Goal: Task Accomplishment & Management: Manage account settings

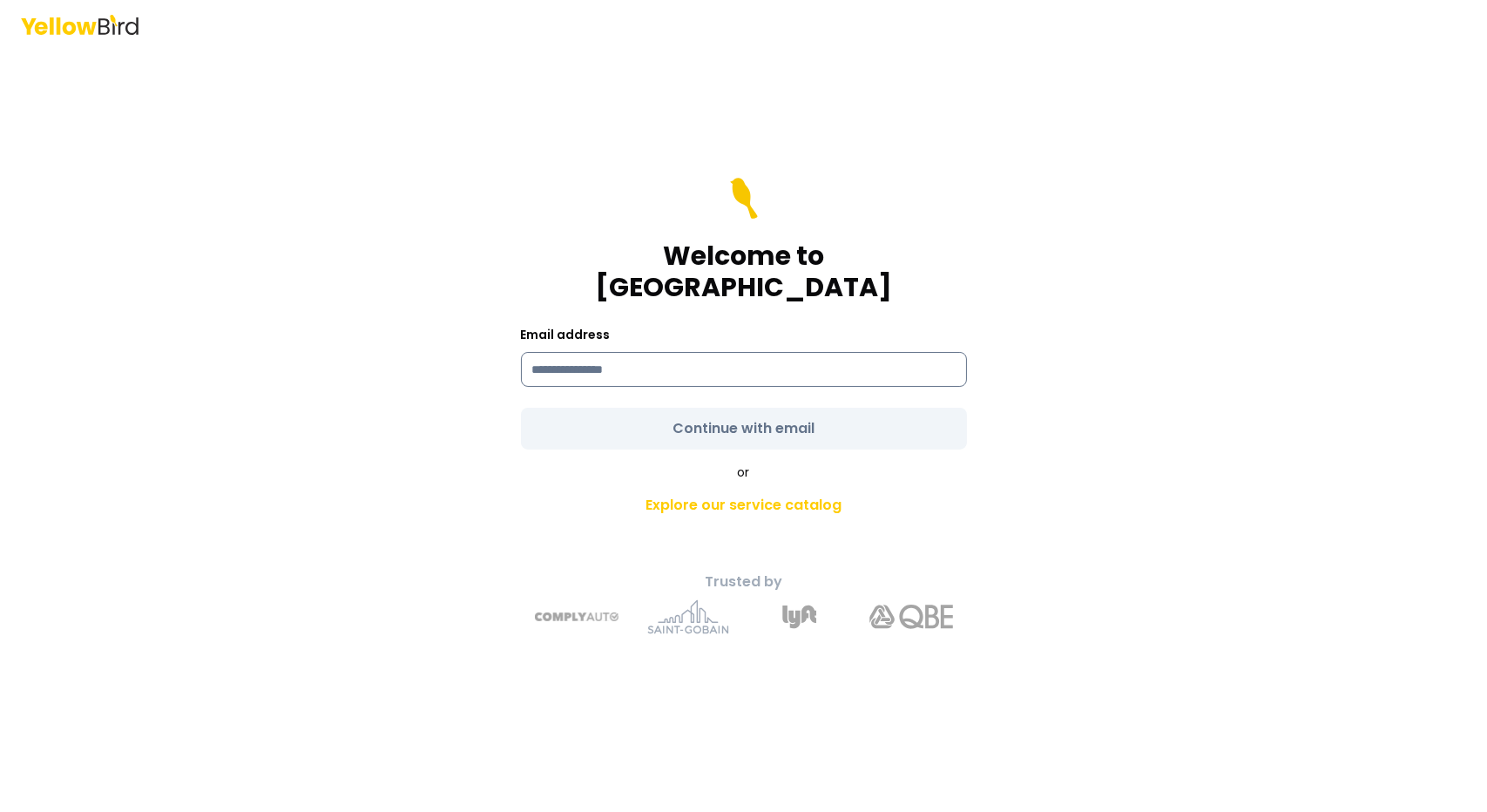
click at [549, 359] on input at bounding box center [744, 369] width 446 height 34
type input "**********"
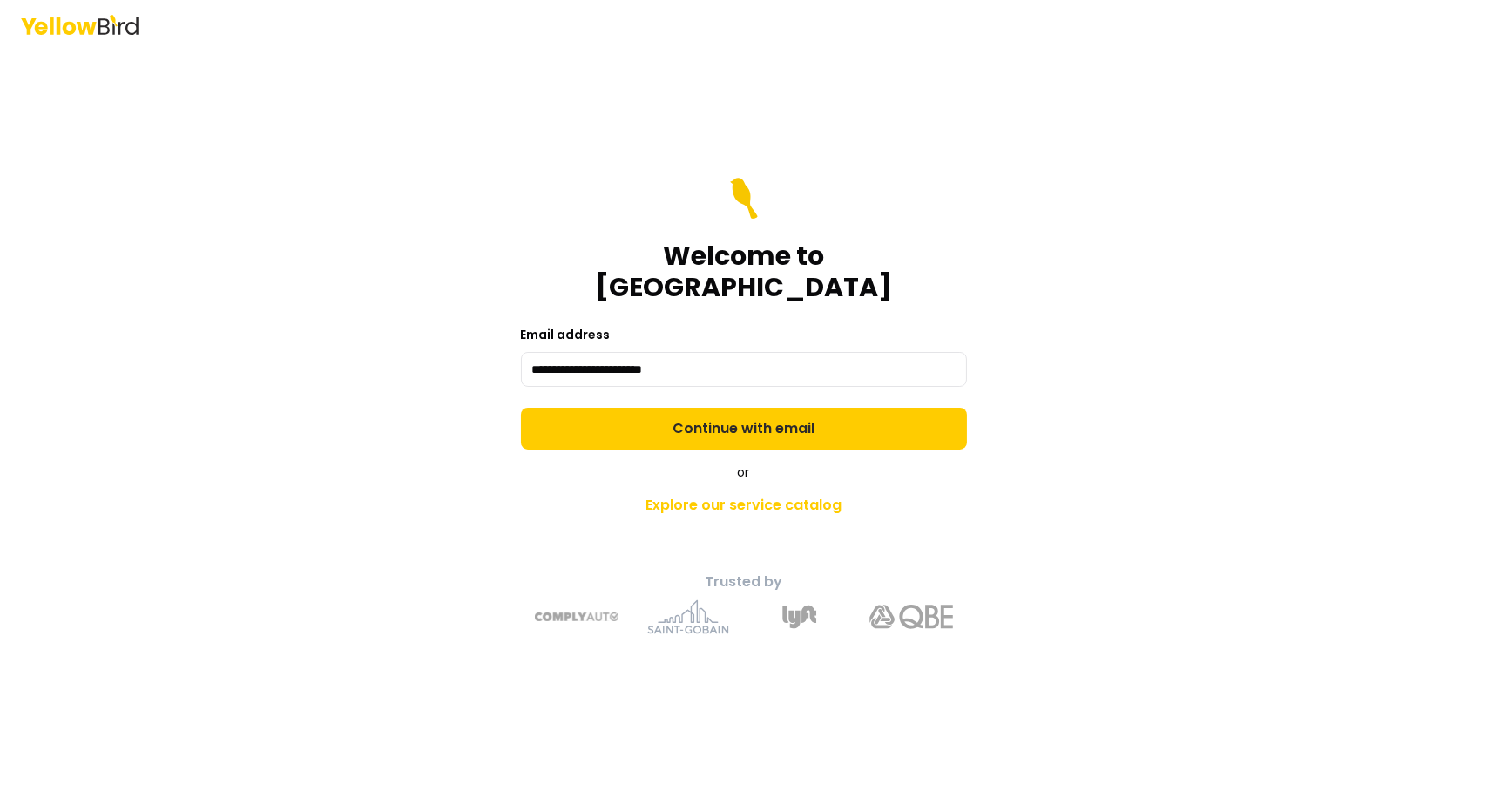
drag, startPoint x: 771, startPoint y: 416, endPoint x: 795, endPoint y: 411, distance: 24.5
click at [771, 416] on button "Continue with email" at bounding box center [744, 428] width 446 height 42
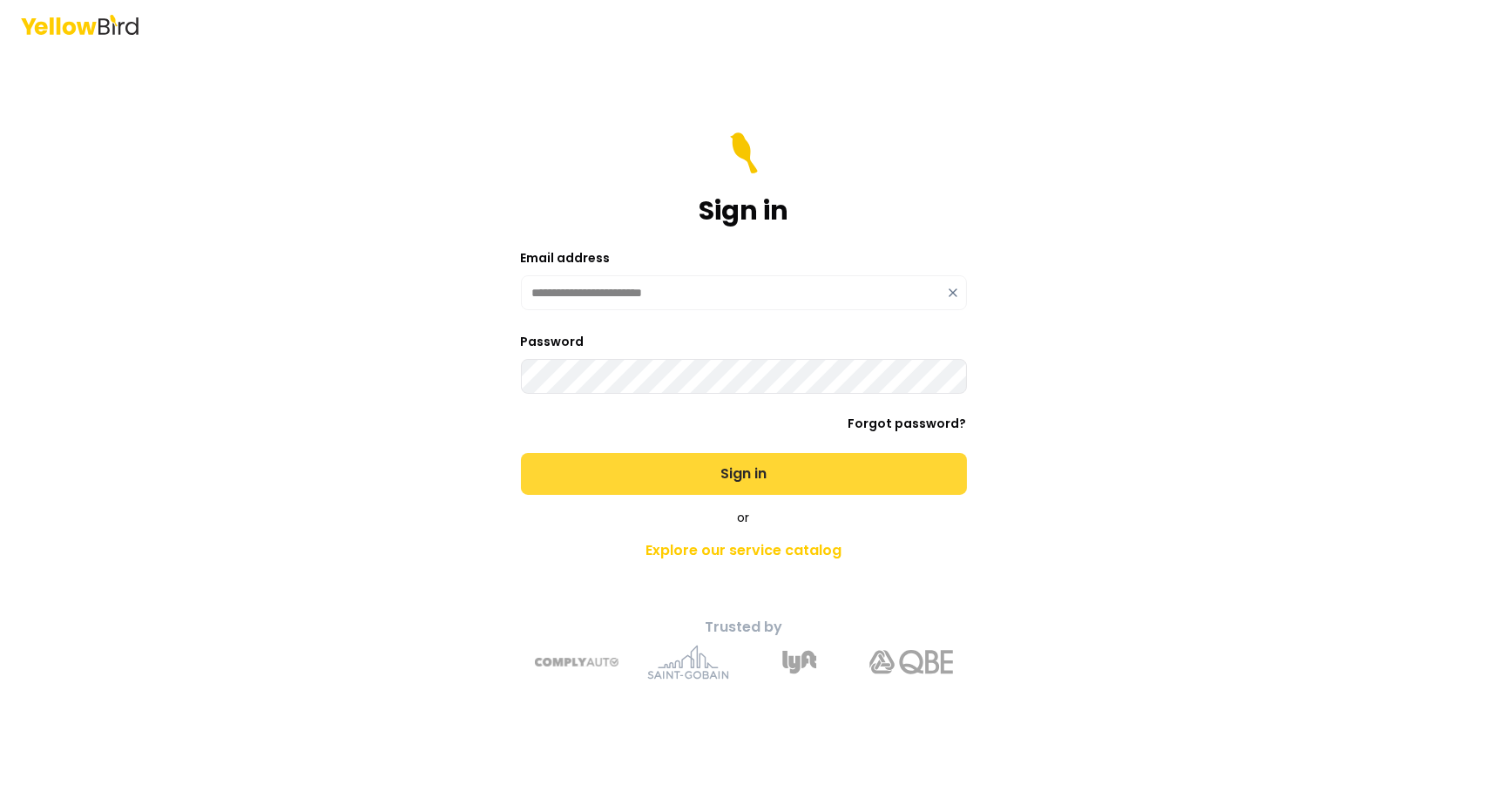
click at [729, 472] on button "Sign in" at bounding box center [744, 473] width 446 height 42
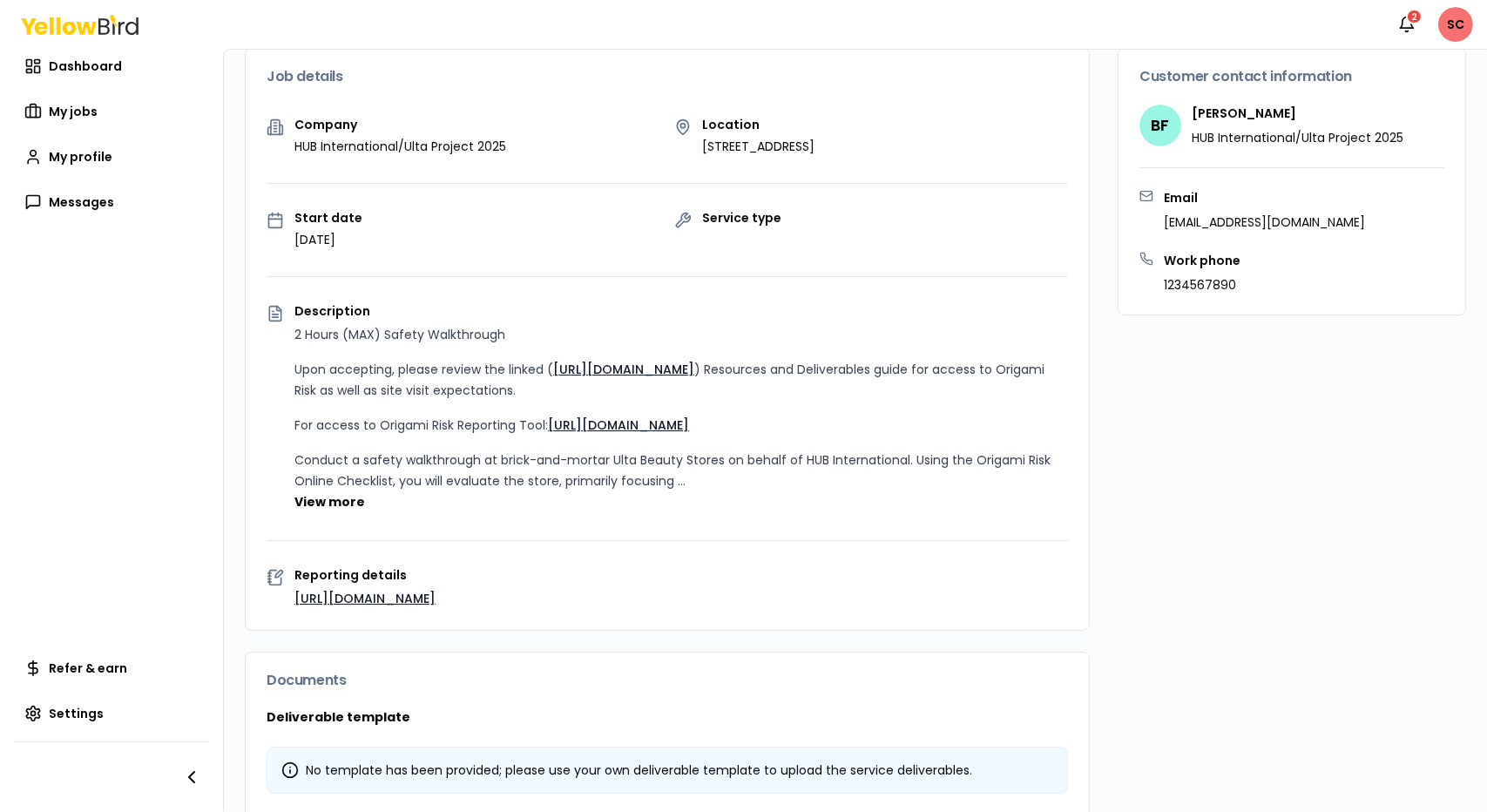
scroll to position [174, 0]
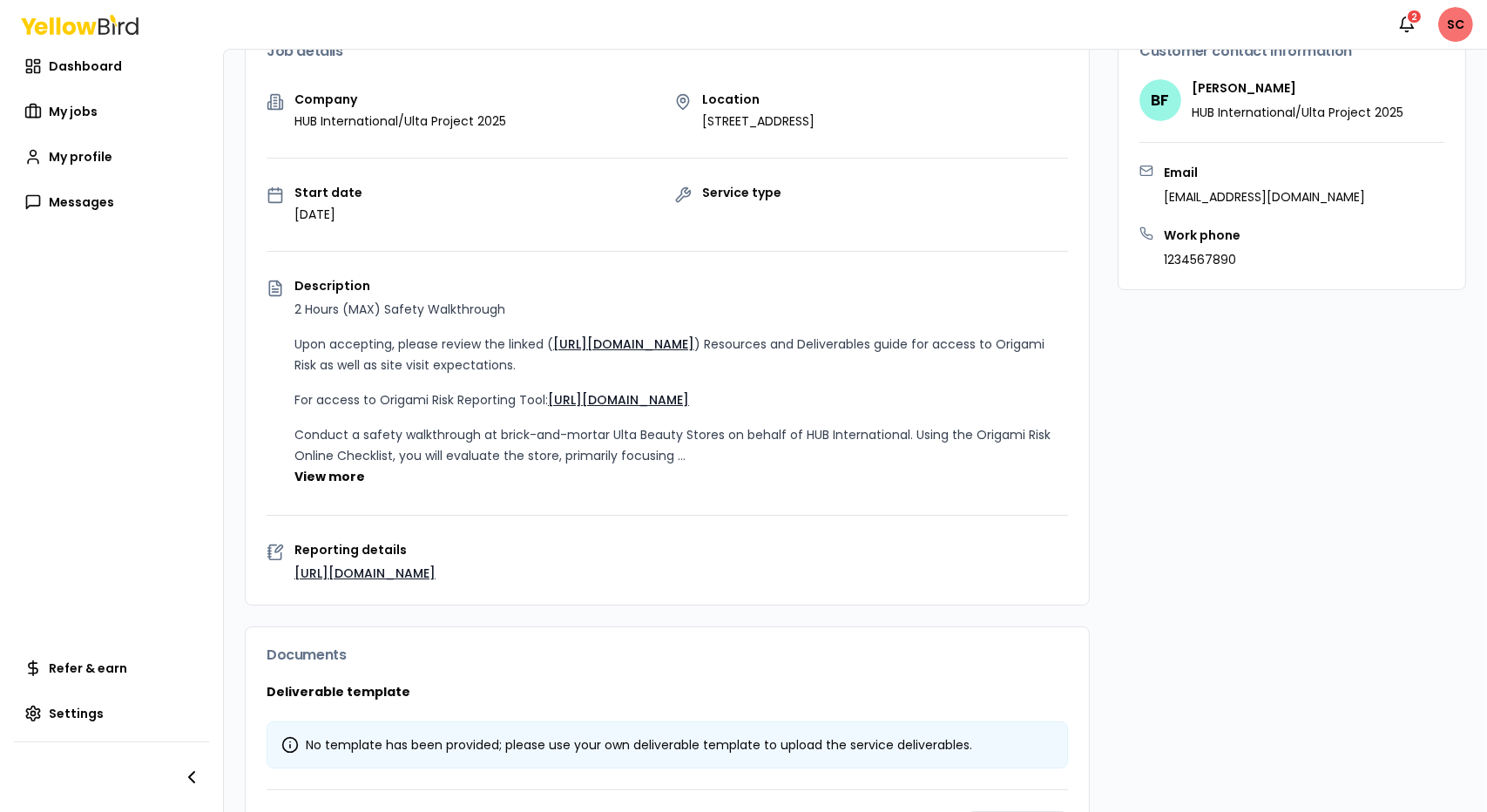
click at [629, 335] on link "[URL][DOMAIN_NAME]" at bounding box center [624, 344] width 141 height 18
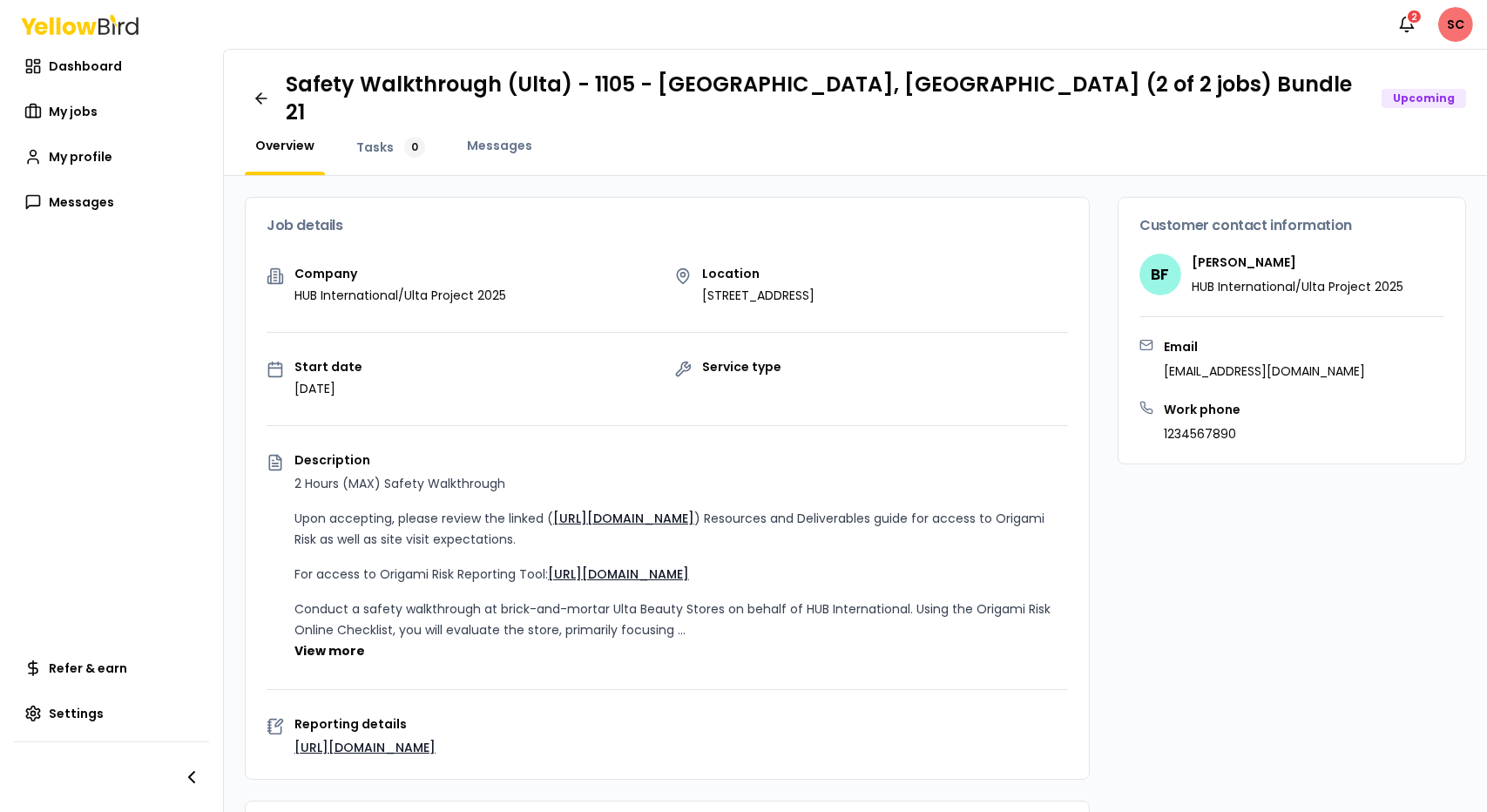
click at [619, 565] on link "[URL][DOMAIN_NAME]" at bounding box center [619, 573] width 141 height 18
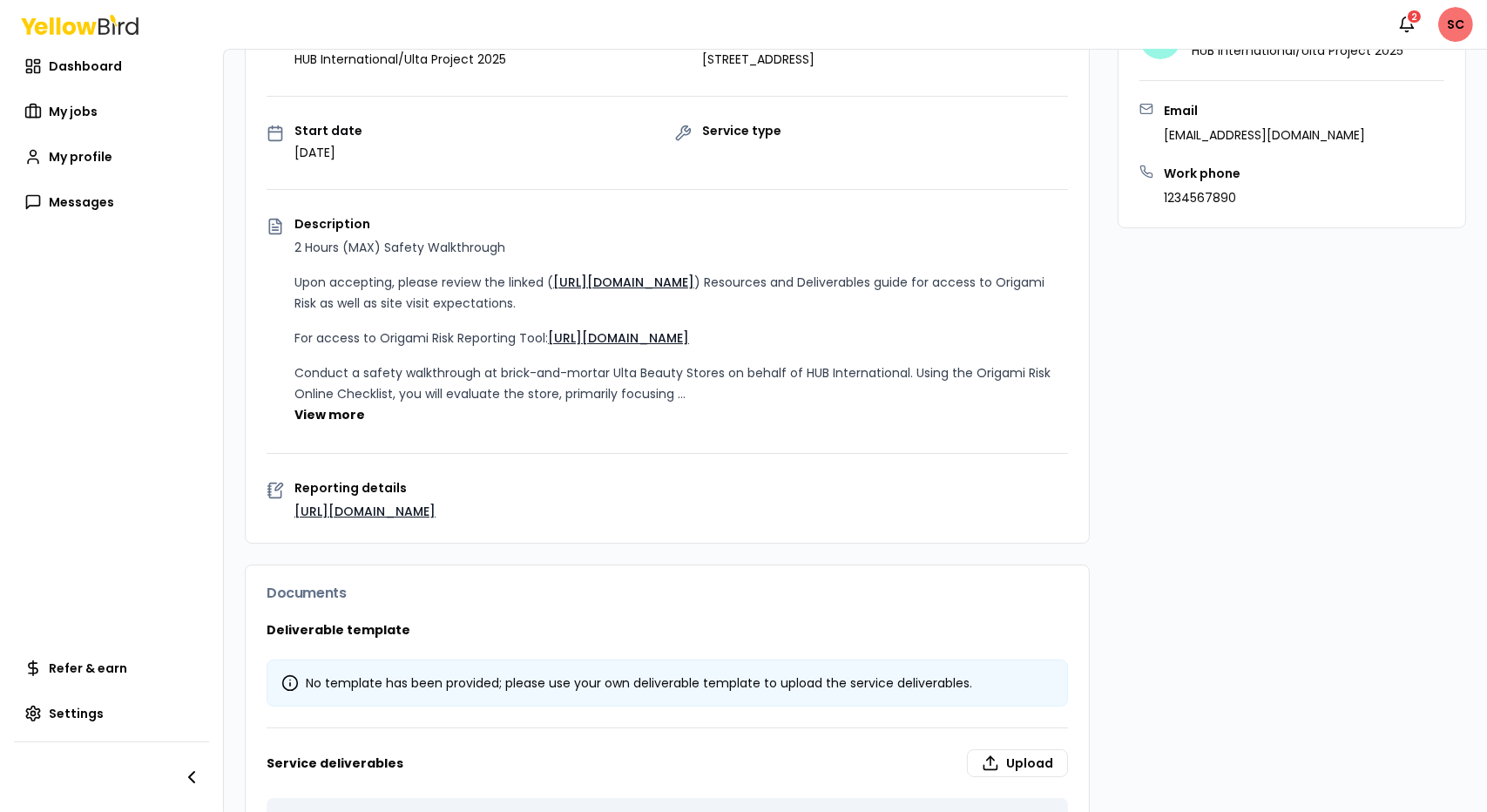
scroll to position [261, 0]
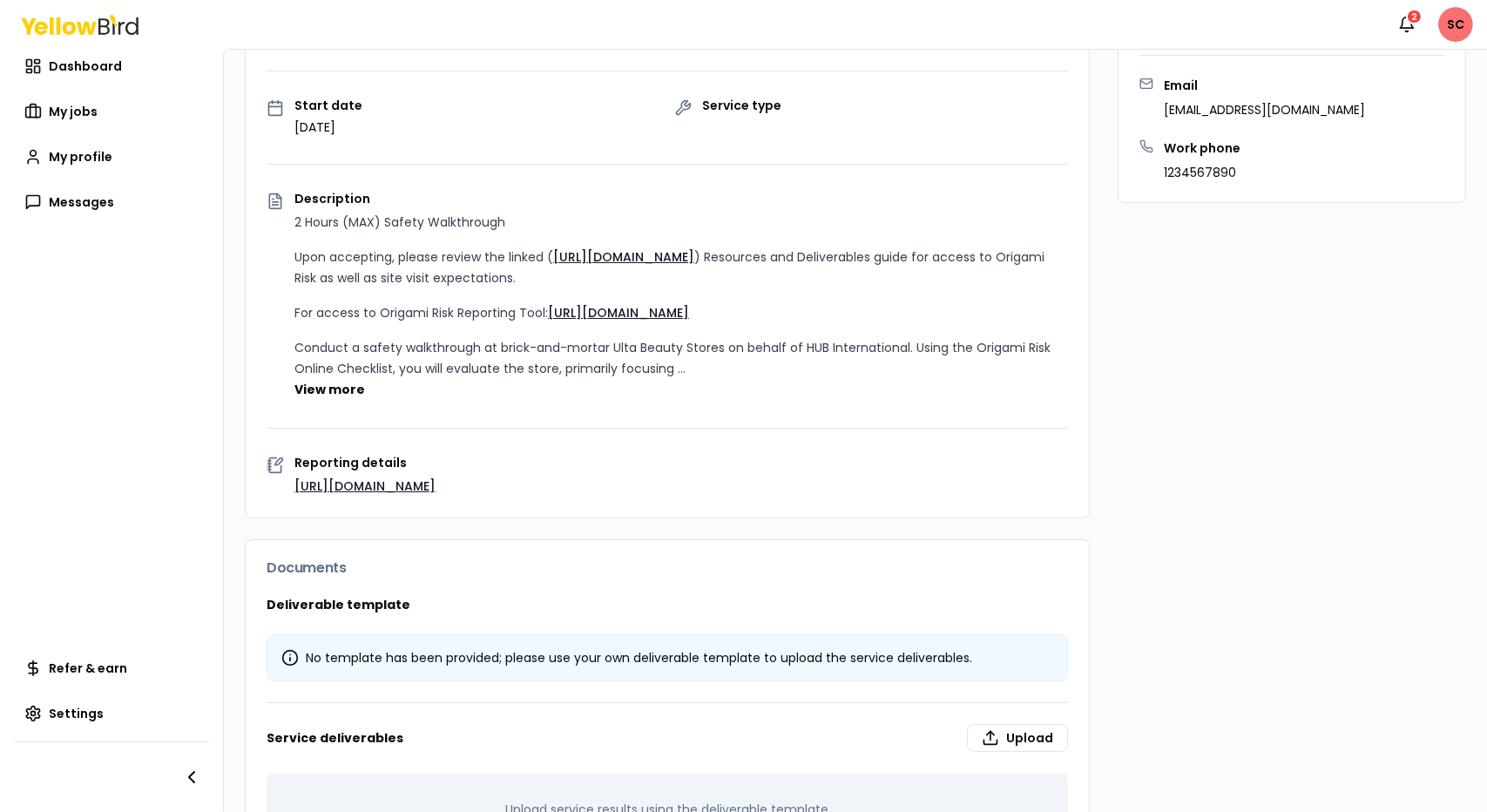
click at [325, 381] on button "View more" at bounding box center [330, 389] width 71 height 18
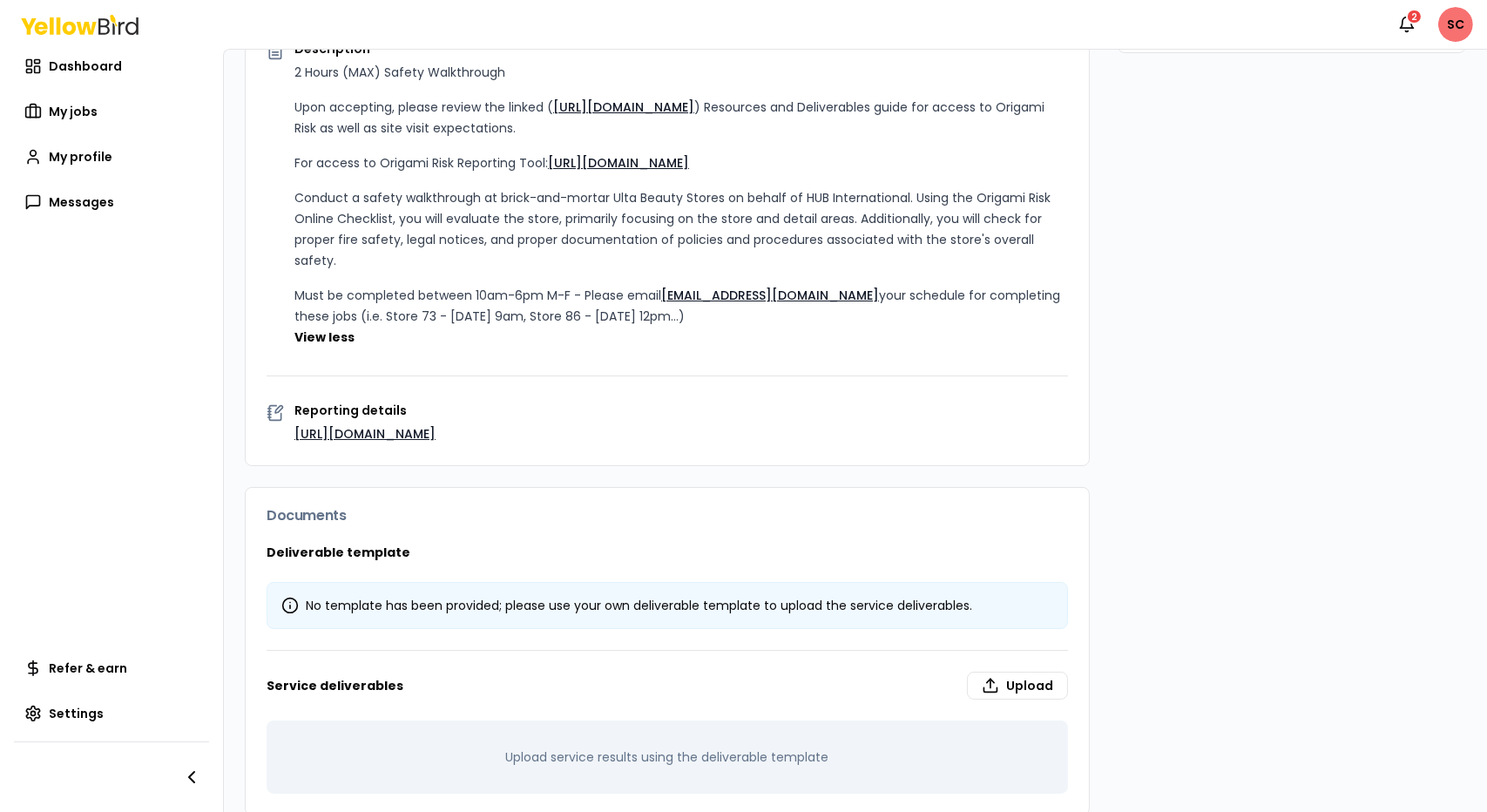
scroll to position [413, 0]
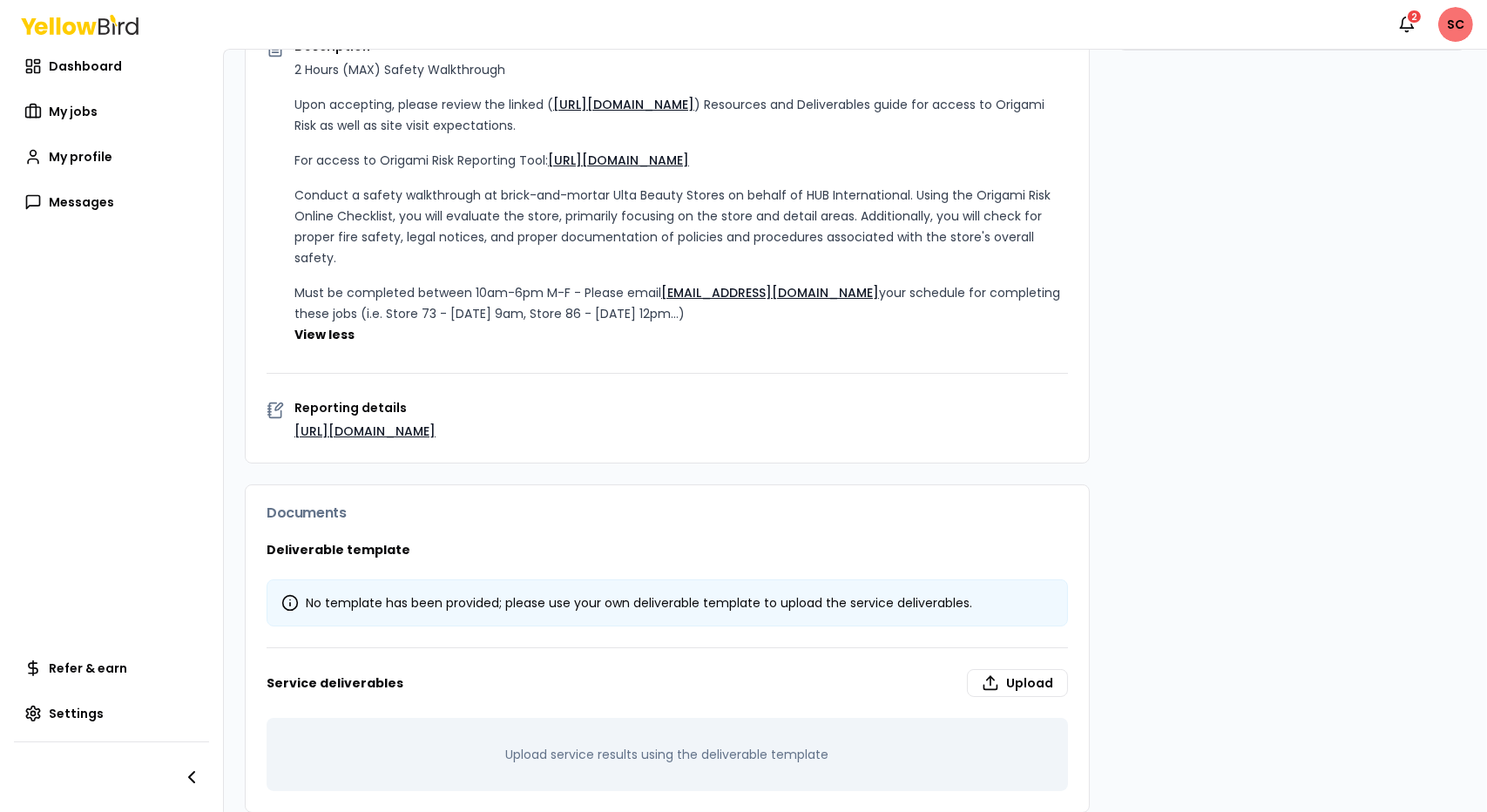
click at [391, 423] on link "[URL][DOMAIN_NAME]" at bounding box center [365, 431] width 141 height 18
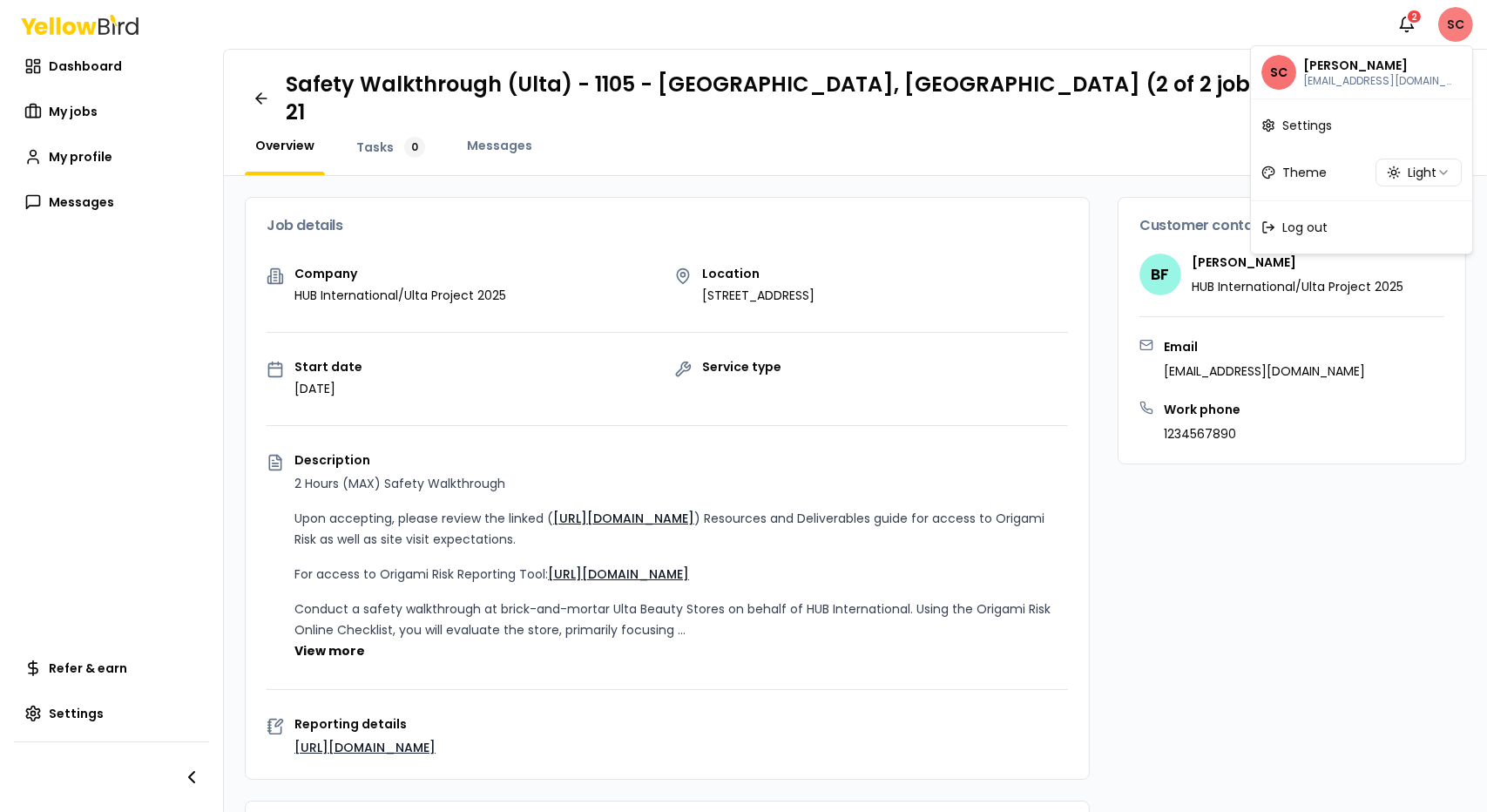
click at [1452, 23] on html "Notifications 2 SC Dashboard My jobs My profile Messages Refer & earn Settings …" at bounding box center [744, 406] width 1487 height 812
click at [1334, 230] on div "Log out" at bounding box center [1362, 227] width 215 height 46
